Goal: Navigation & Orientation: Find specific page/section

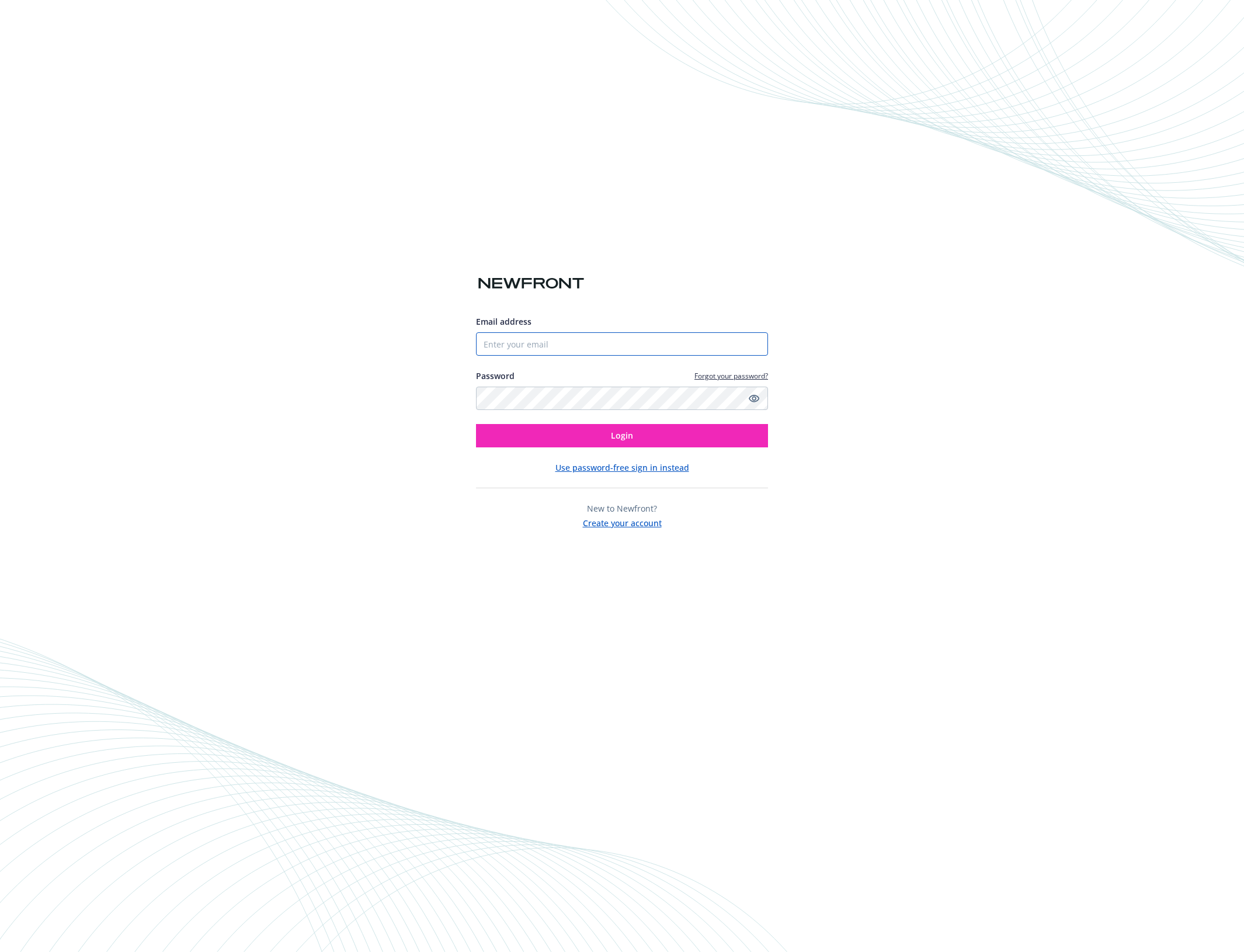
click at [558, 344] on input "Email address" at bounding box center [622, 344] width 292 height 23
type input "[EMAIL_ADDRESS][DOMAIN_NAME]"
click at [602, 434] on button "Login" at bounding box center [622, 436] width 292 height 23
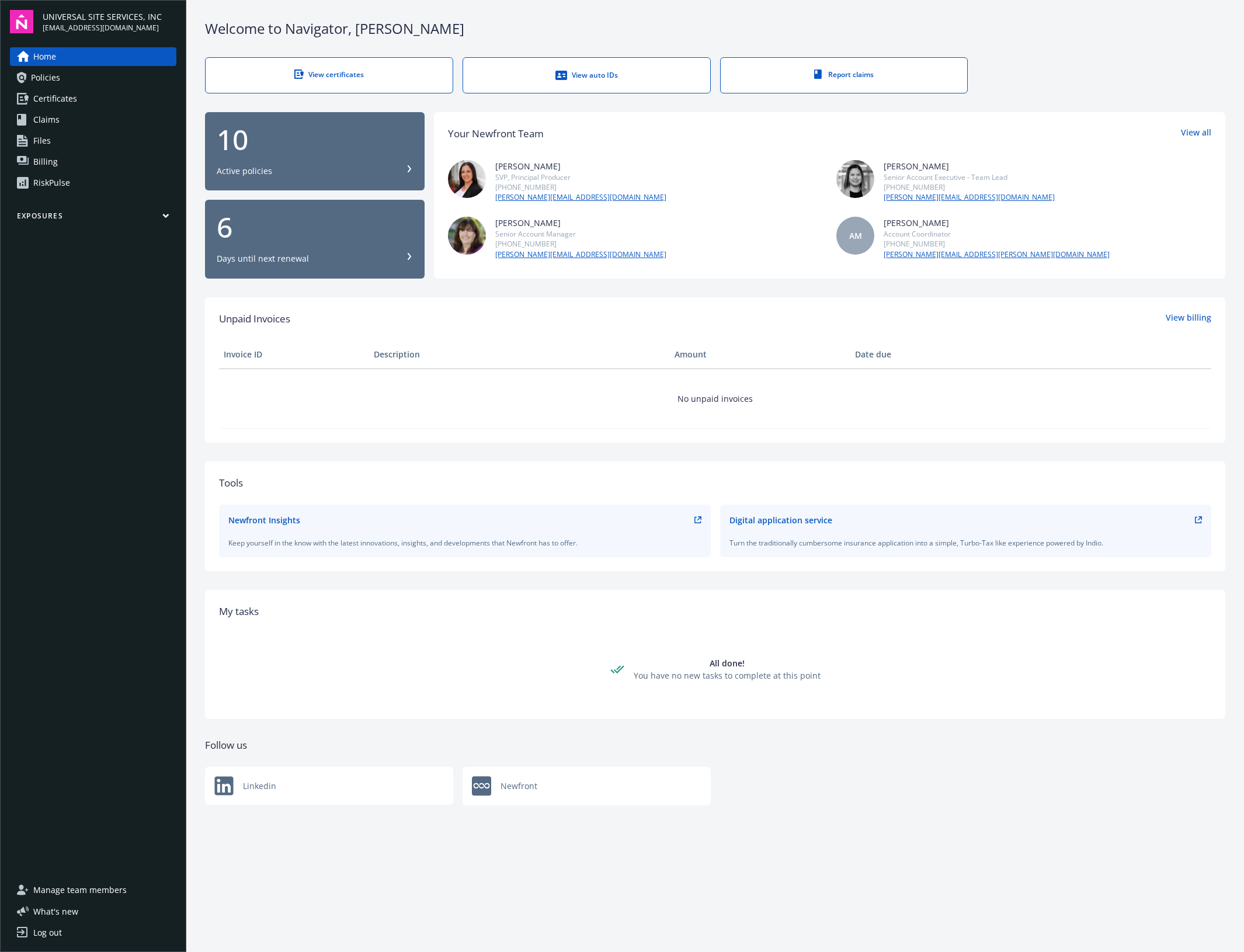
click at [398, 167] on div "Active policies" at bounding box center [315, 171] width 196 height 12
click at [58, 83] on span "Policies" at bounding box center [46, 78] width 29 height 19
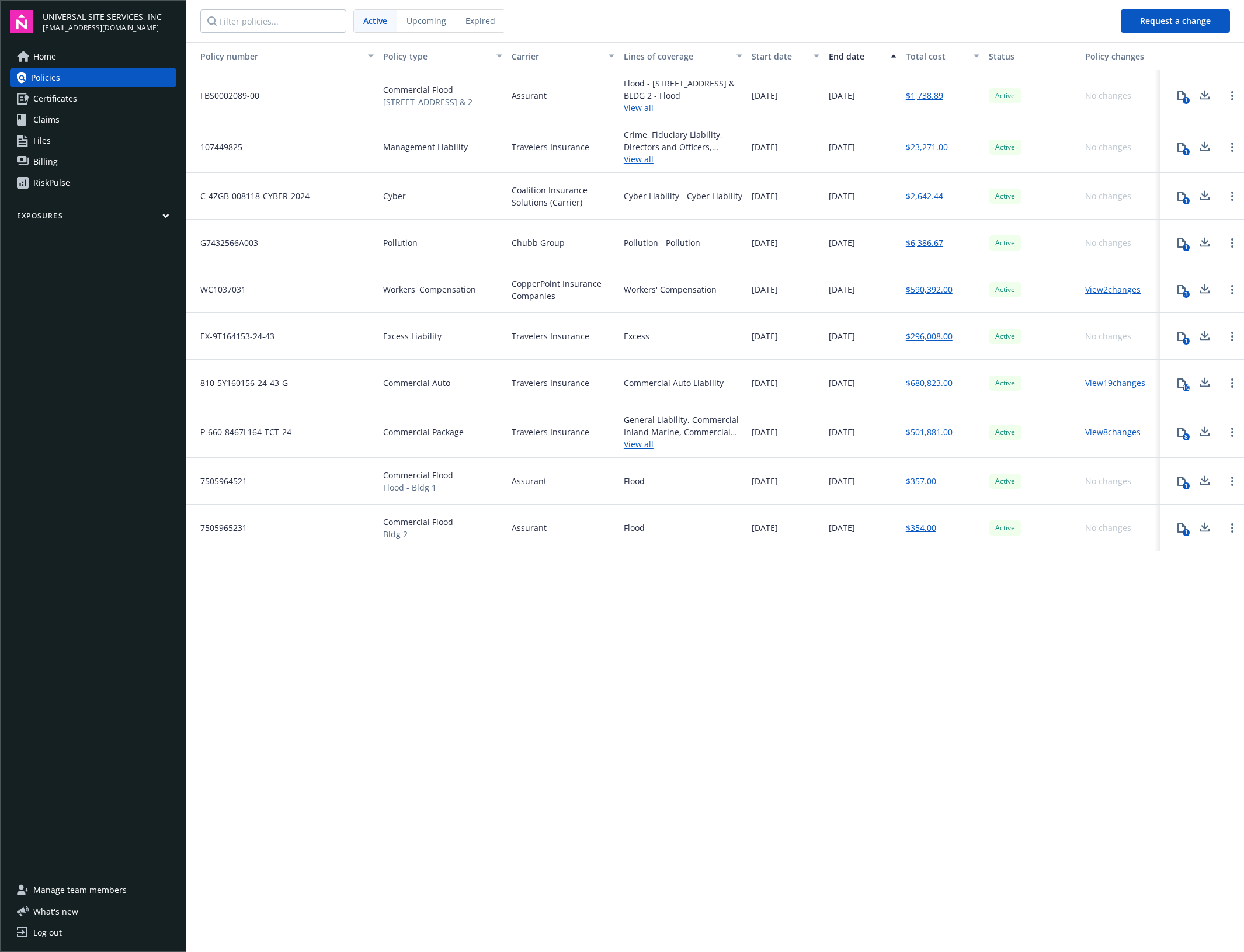
click at [120, 225] on div "Home Policies Certificates Claims Files Billing RiskPulse Exposures" at bounding box center [93, 456] width 166 height 819
click at [160, 693] on div "Home Policies Certificates Claims Files Billing RiskPulse Exposures" at bounding box center [93, 456] width 166 height 819
click at [418, 28] on div "Upcoming" at bounding box center [426, 21] width 59 height 22
